Goal: Information Seeking & Learning: Learn about a topic

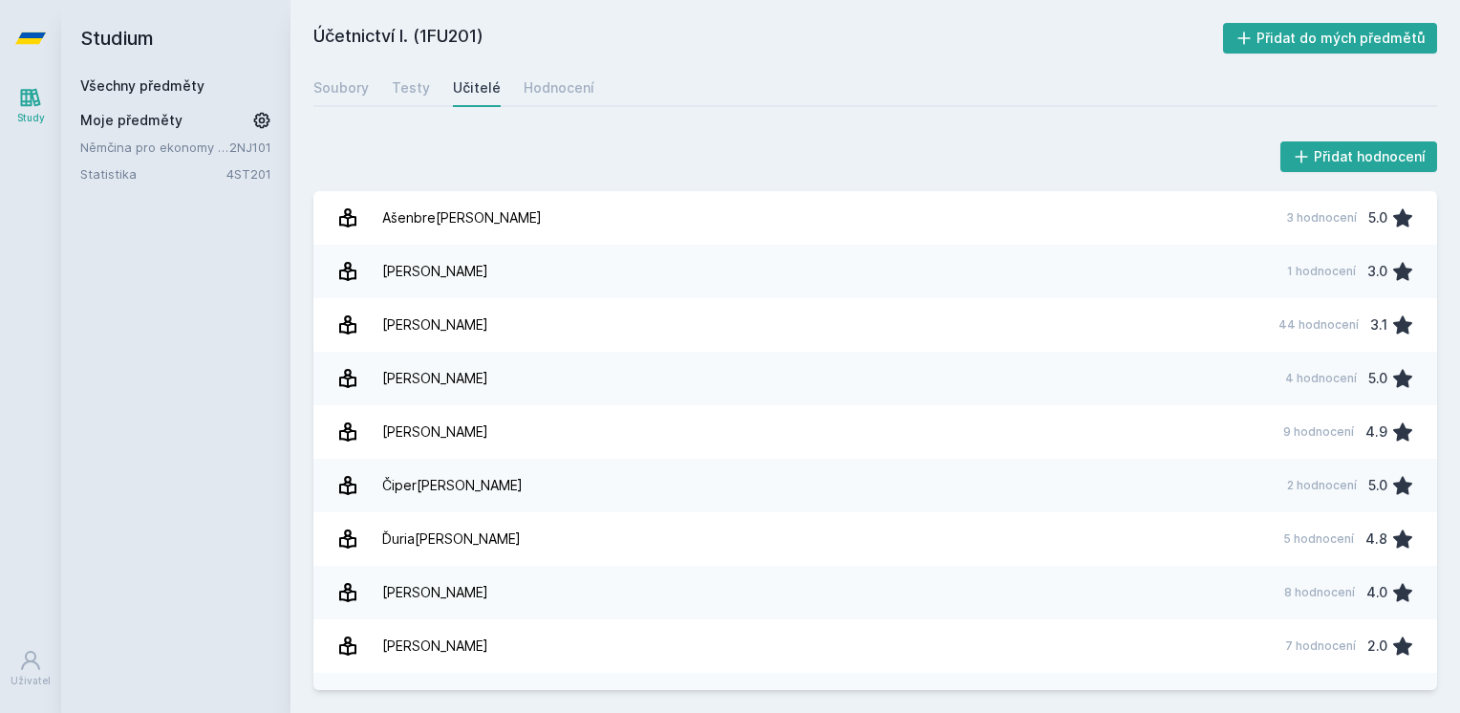
click at [118, 170] on link "Statistika" at bounding box center [153, 173] width 146 height 19
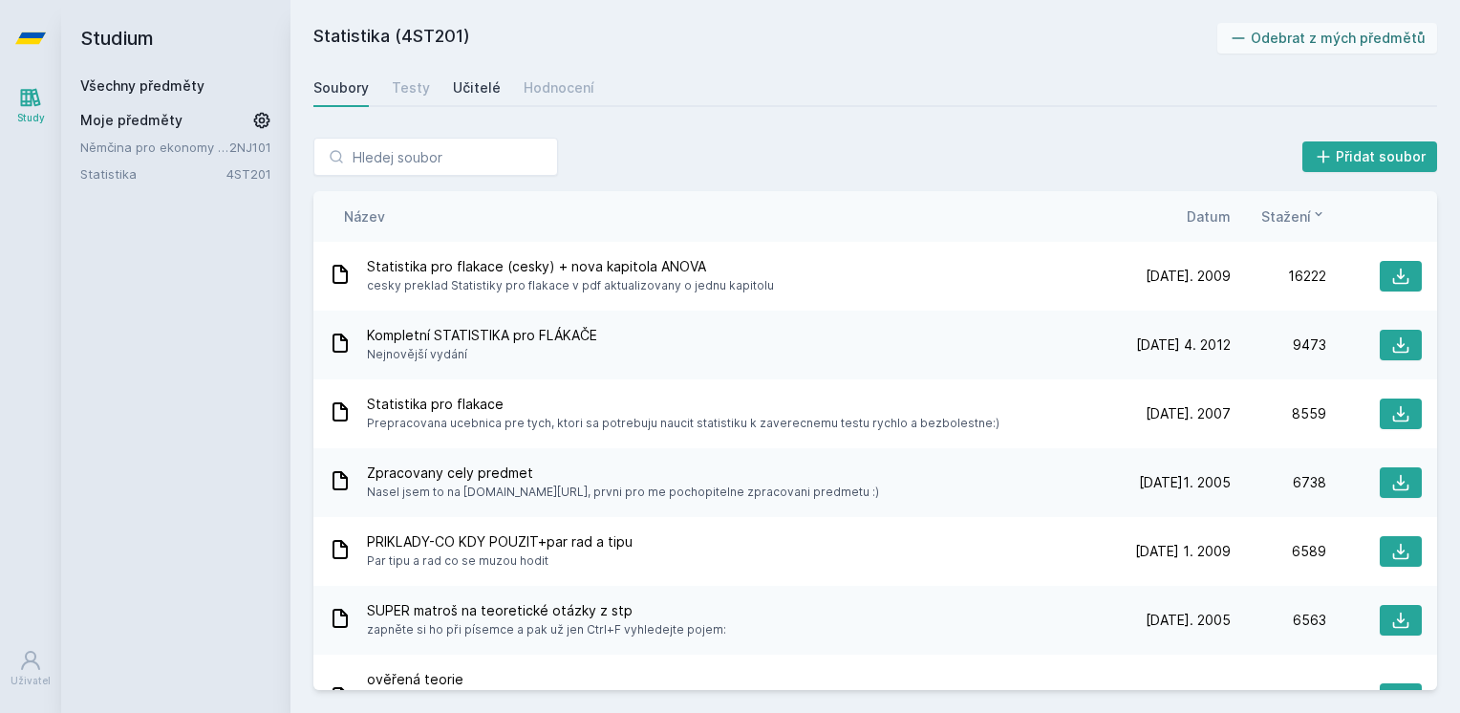
click at [473, 96] on div "Učitelé" at bounding box center [477, 87] width 48 height 19
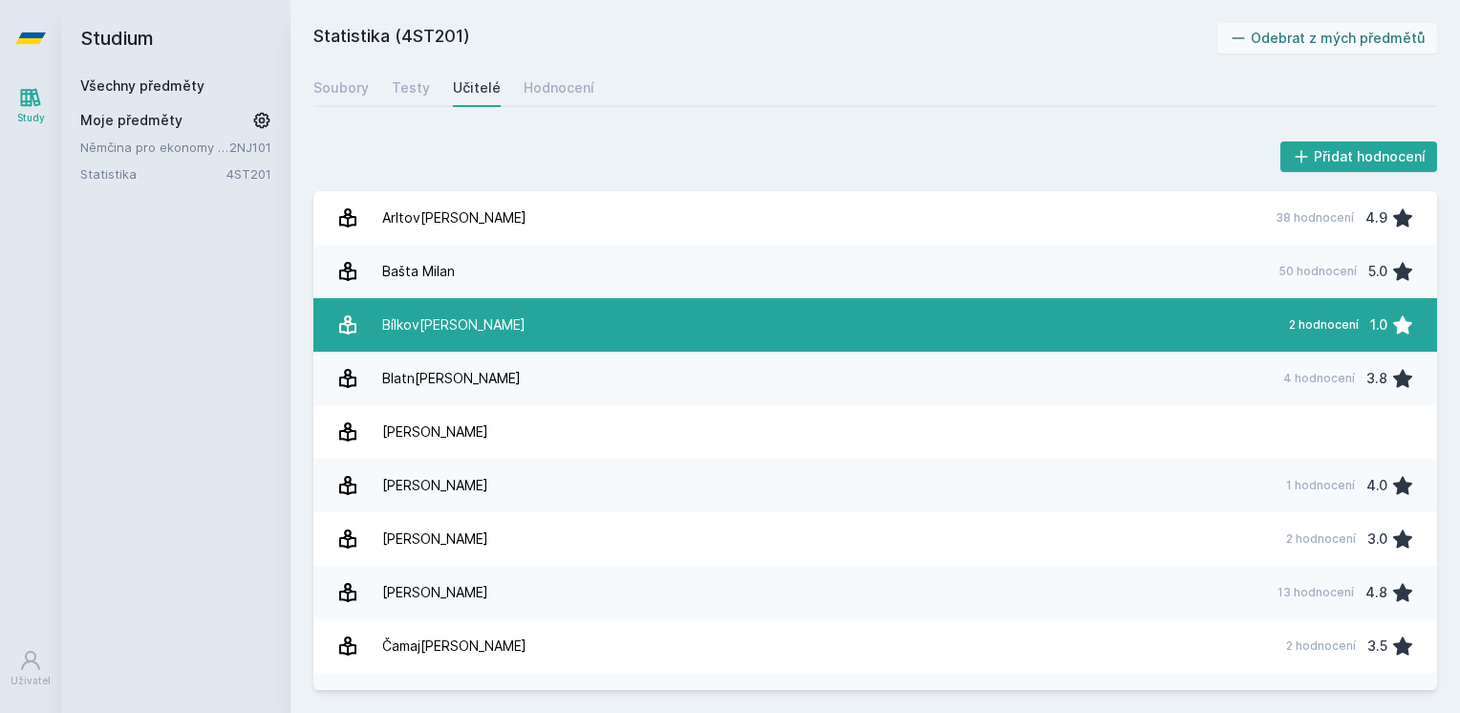
click at [538, 324] on link "Bílkov[PERSON_NAME] 2 hodnocení 1.0" at bounding box center [874, 324] width 1123 height 53
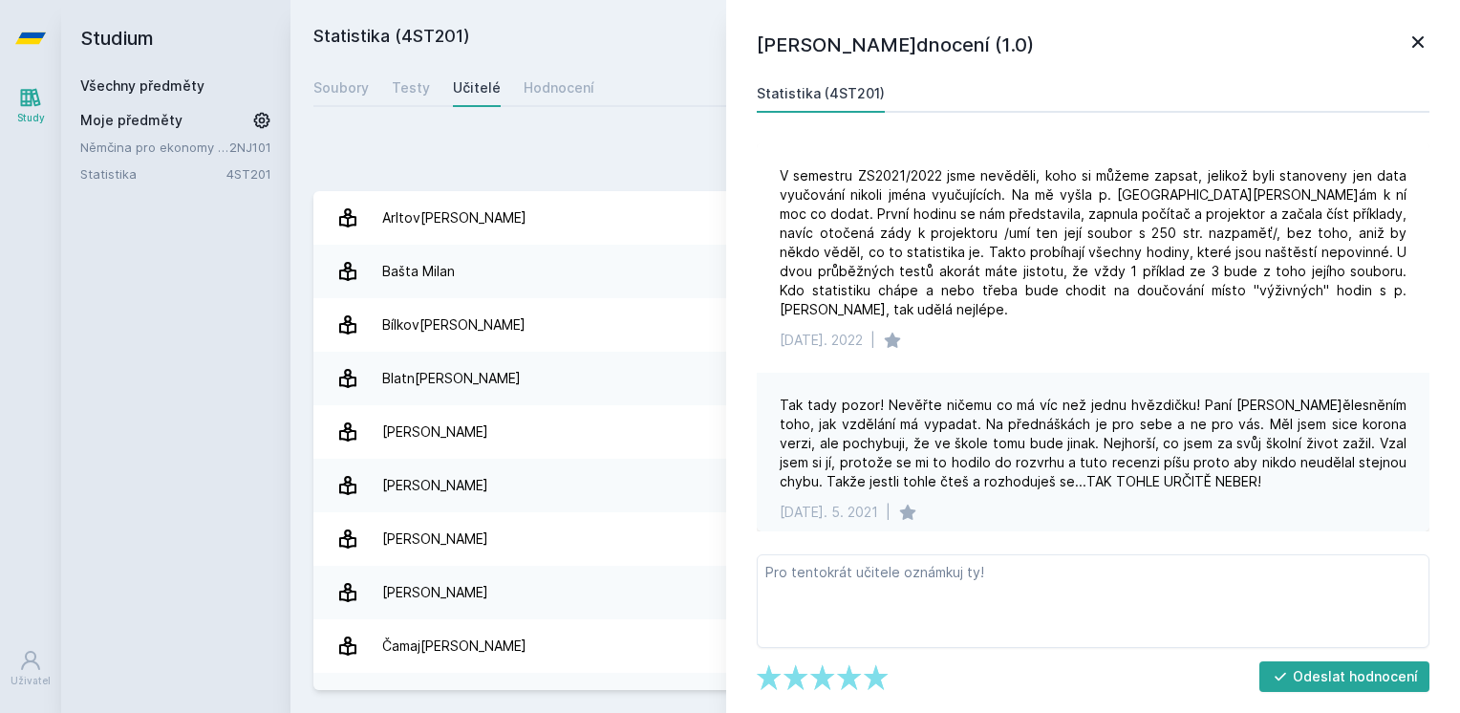
click at [1424, 44] on icon at bounding box center [1417, 42] width 23 height 23
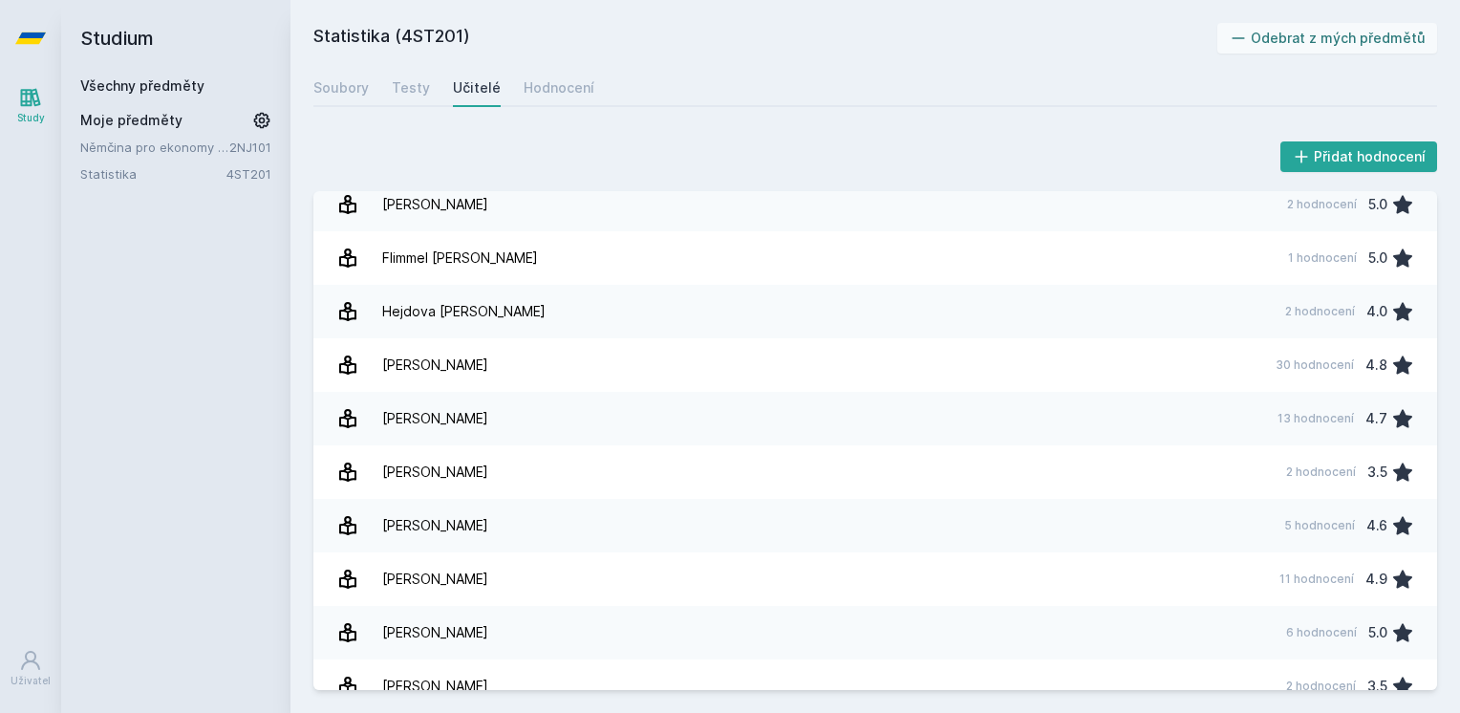
scroll to position [706, 0]
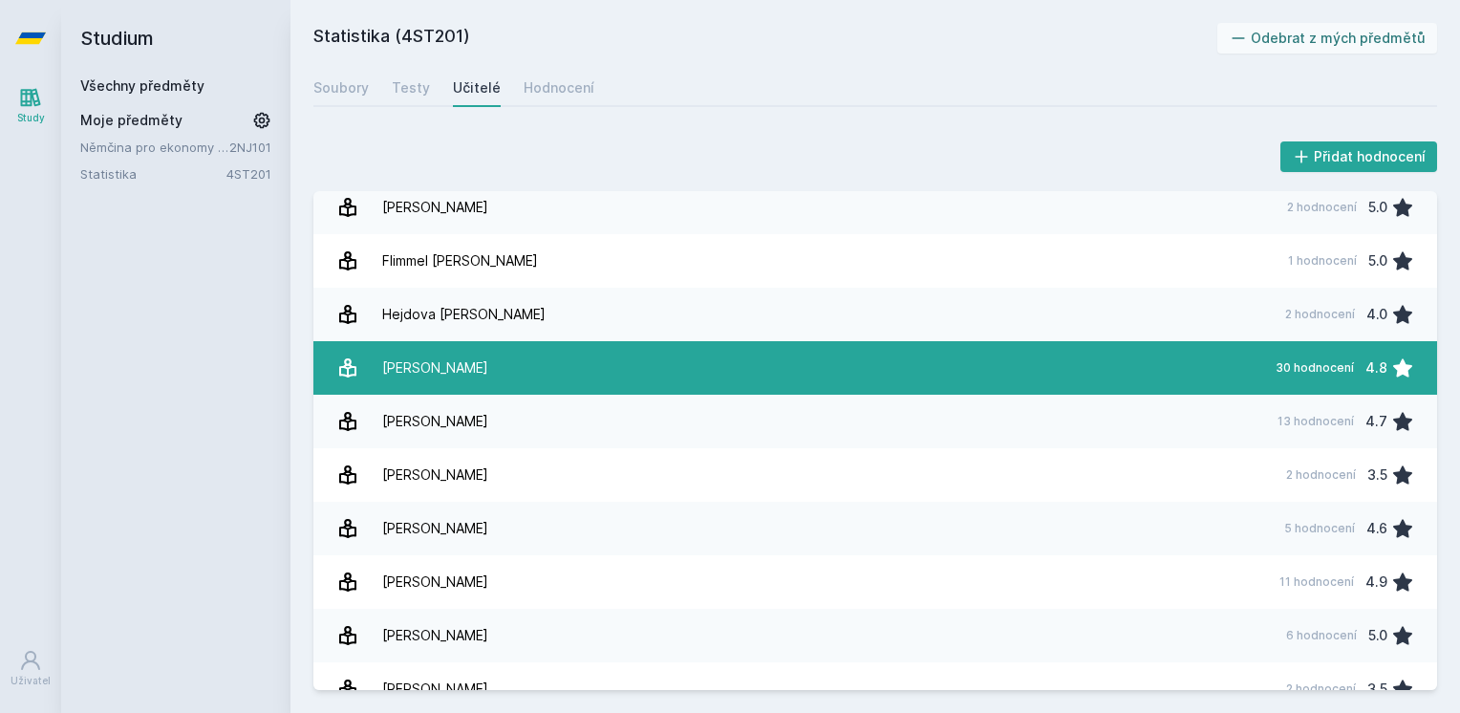
click at [551, 387] on link "[PERSON_NAME] 30 hodnocení 4.8" at bounding box center [874, 367] width 1123 height 53
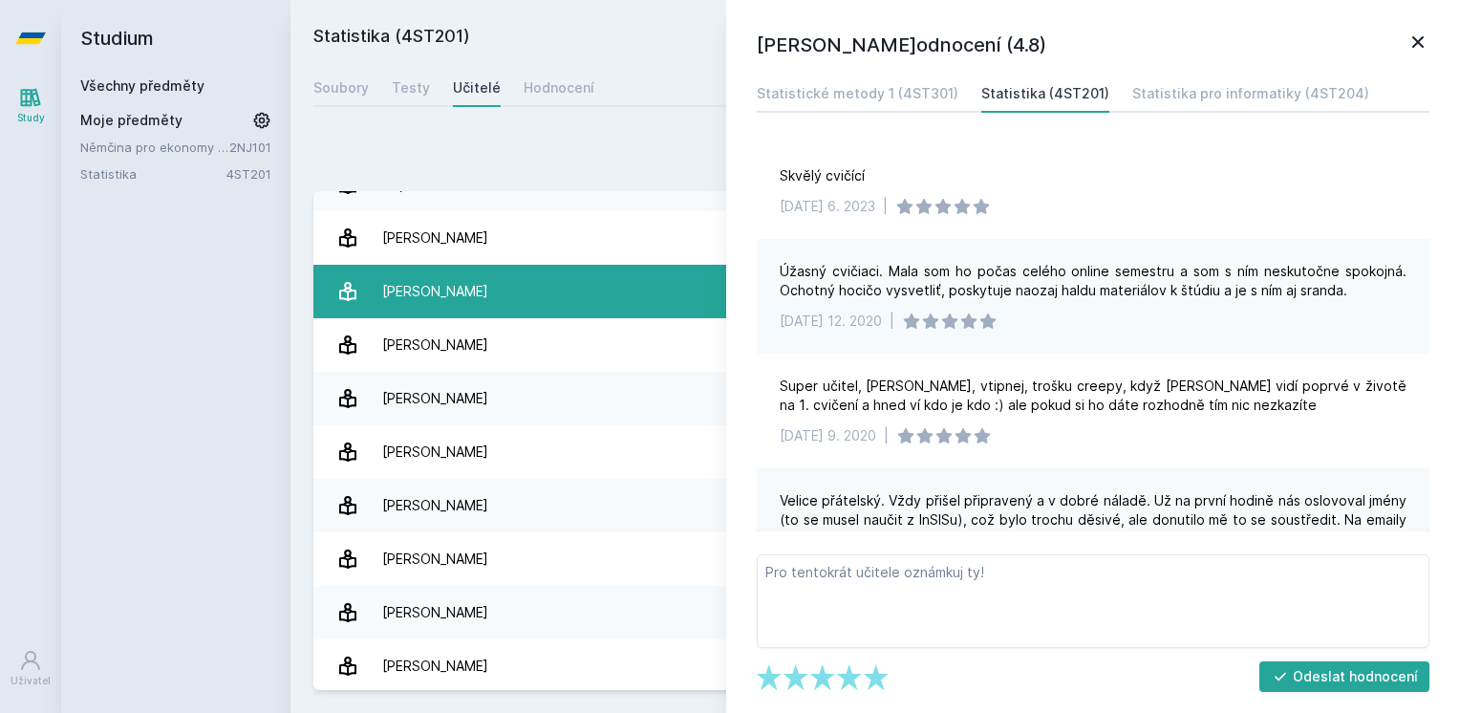
scroll to position [836, 0]
